Goal: Obtain resource: Download file/media

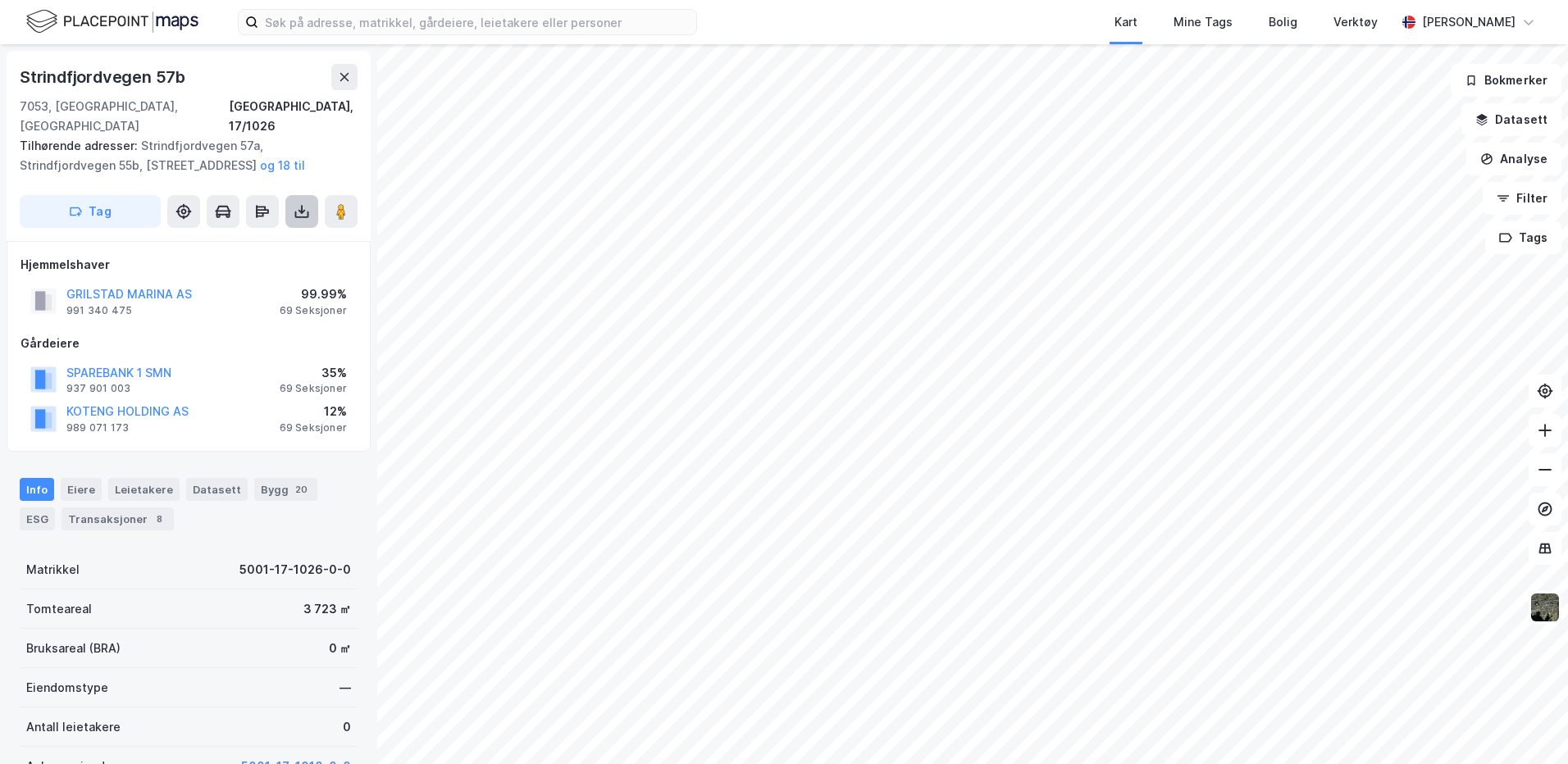
click at [298, 203] on icon at bounding box center [301, 211] width 16 height 16
click at [218, 238] on div "Last ned grunnbok" at bounding box center [220, 245] width 95 height 13
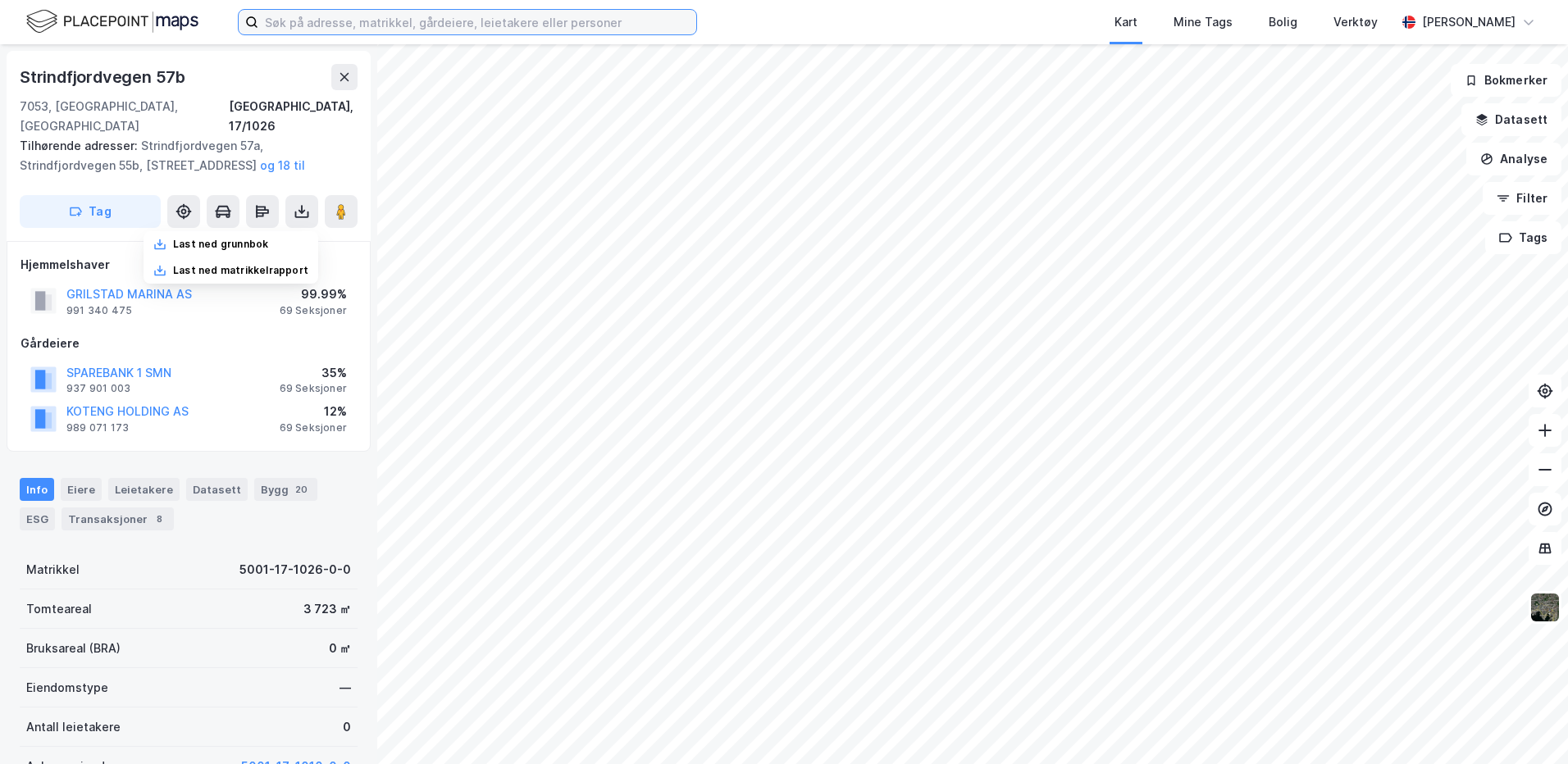
click at [297, 31] on input at bounding box center [476, 22] width 438 height 25
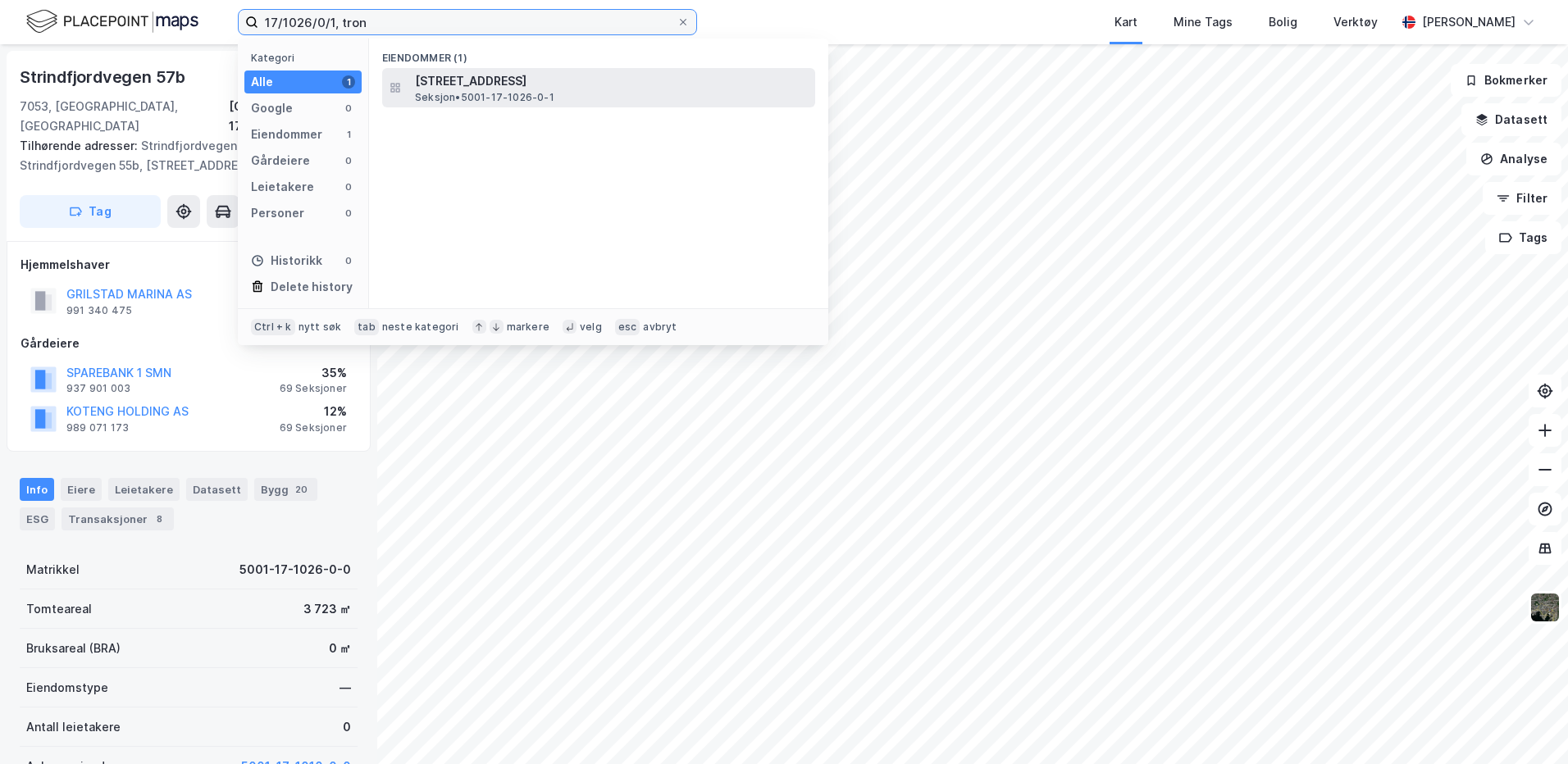
type input "17/1026/0/1, tron"
click at [457, 87] on span "[STREET_ADDRESS]" at bounding box center [611, 81] width 394 height 20
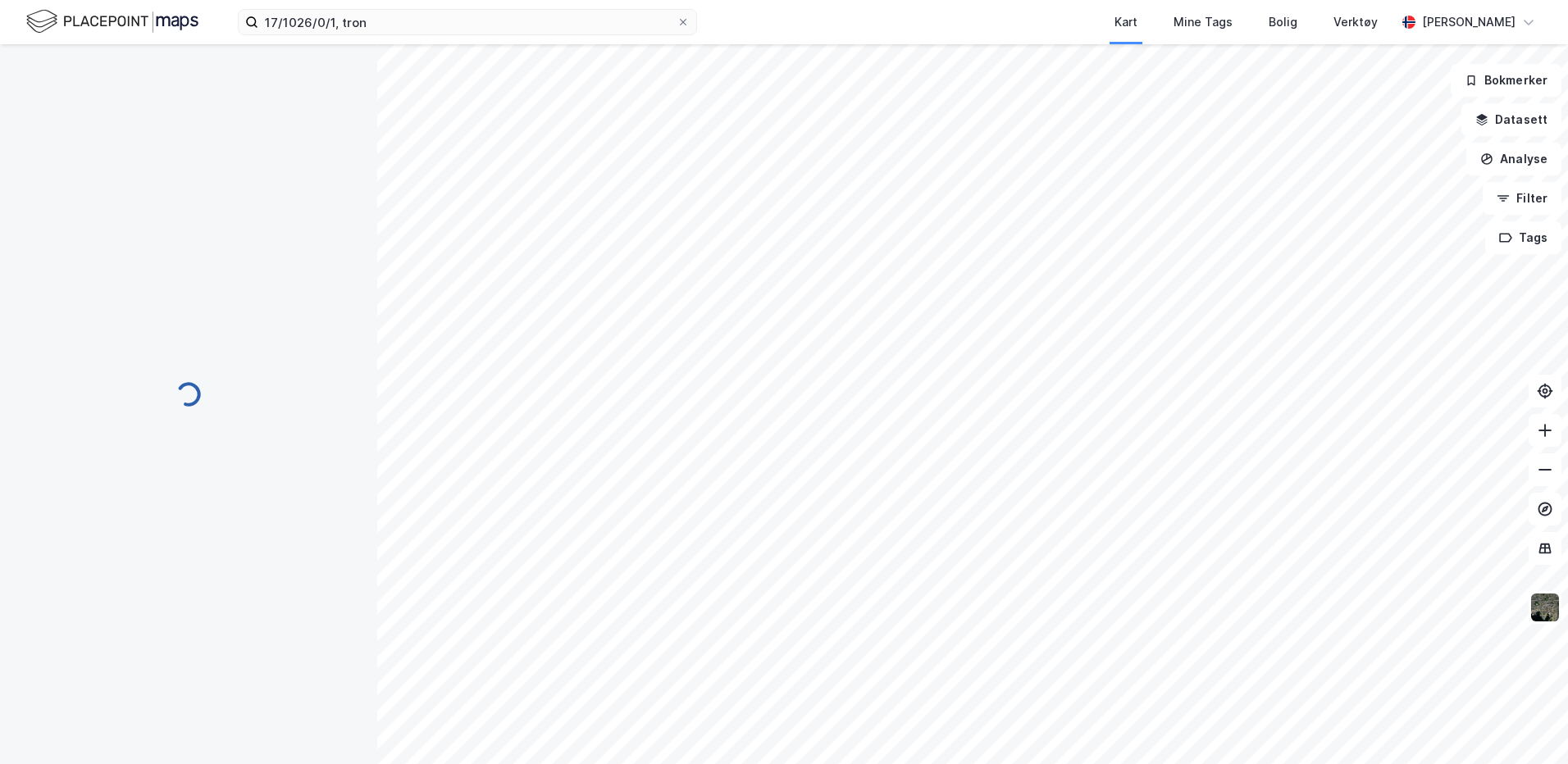
scroll to position [1, 0]
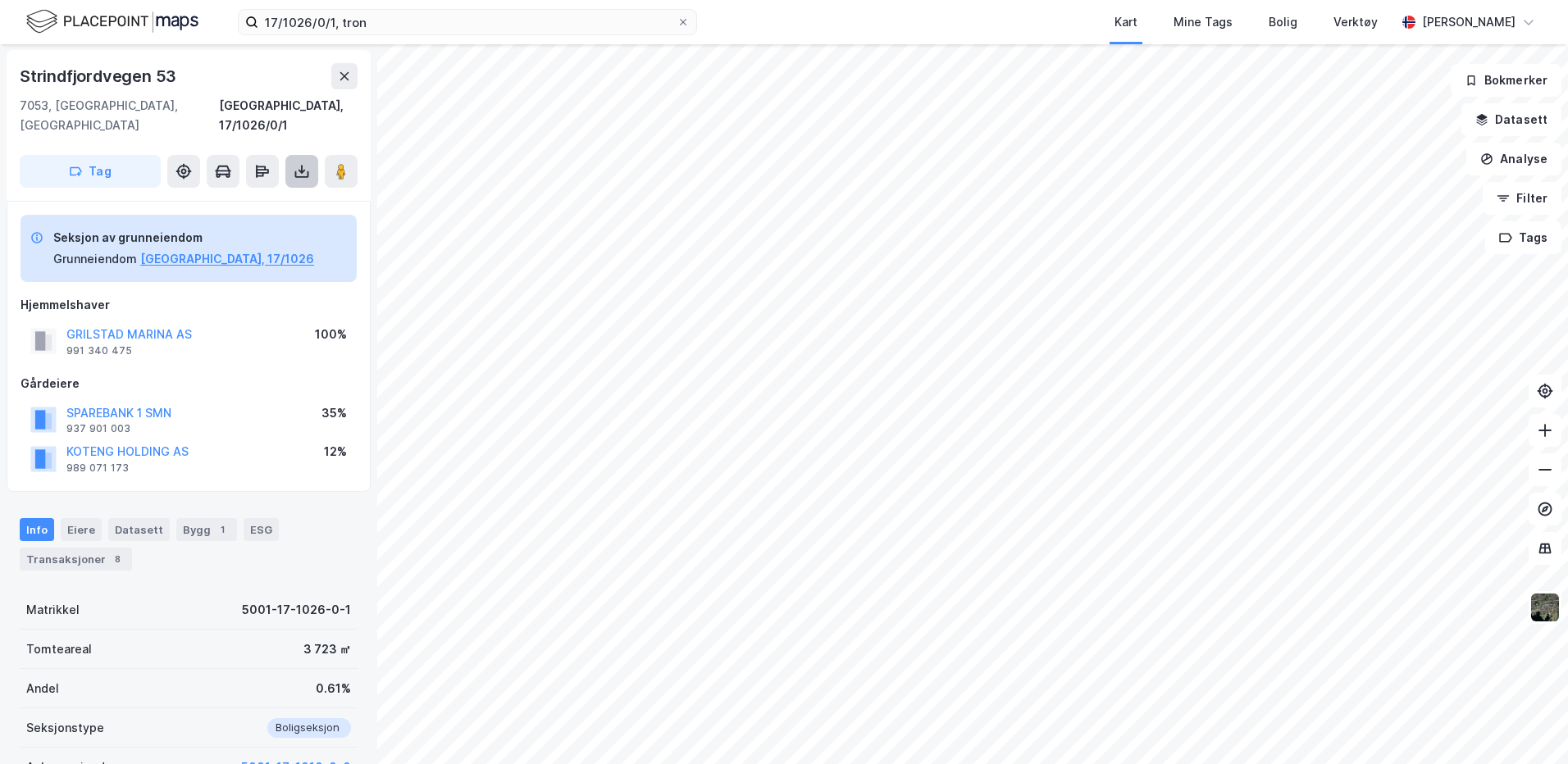
click at [304, 160] on button at bounding box center [302, 171] width 33 height 33
click at [245, 197] on div "Last ned grunnbok" at bounding box center [220, 204] width 95 height 13
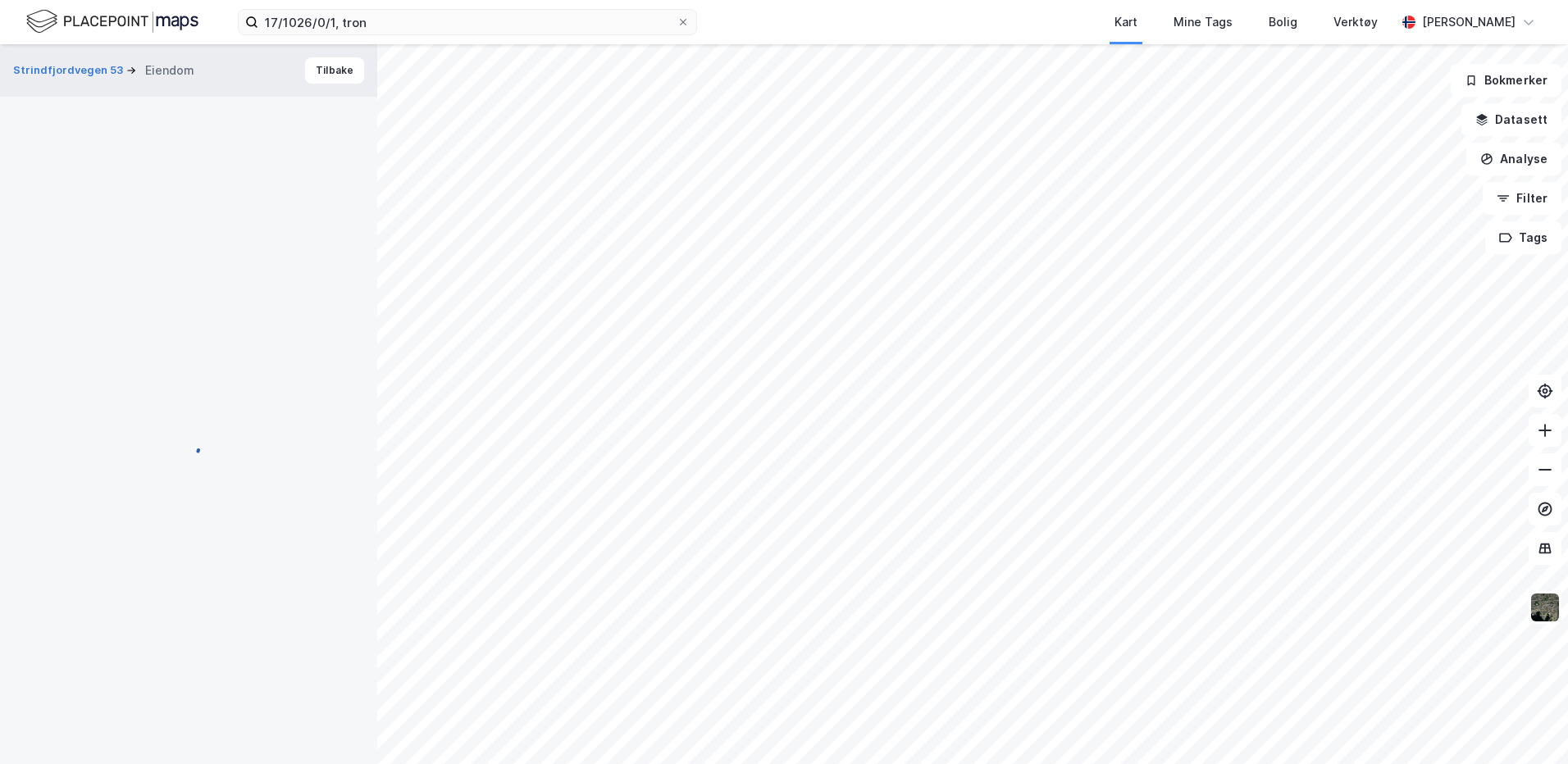
scroll to position [1, 0]
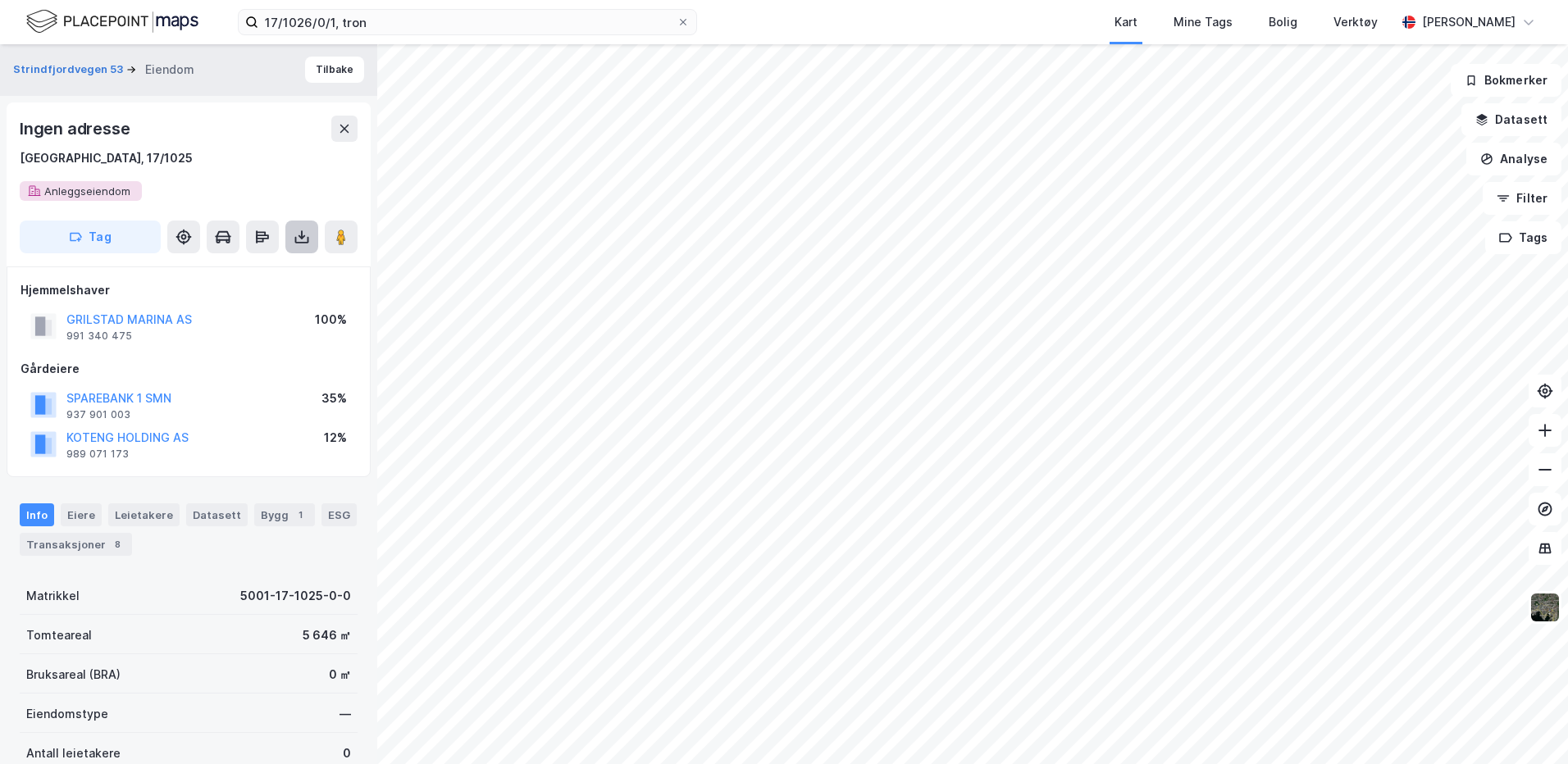
click at [305, 235] on icon at bounding box center [302, 237] width 7 height 4
click at [258, 265] on div "Last ned grunnbok" at bounding box center [220, 270] width 95 height 13
